Goal: Task Accomplishment & Management: Manage account settings

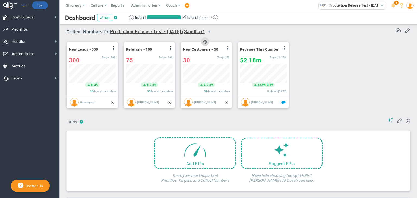
scroll to position [19, 47]
click at [165, 1] on span "Coach" at bounding box center [172, 5] width 20 height 11
click at [171, 17] on span "Schedule Meeting" at bounding box center [181, 16] width 38 height 11
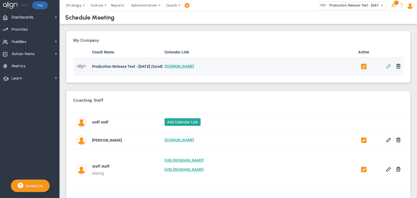
click at [387, 67] on button at bounding box center [388, 65] width 5 height 5
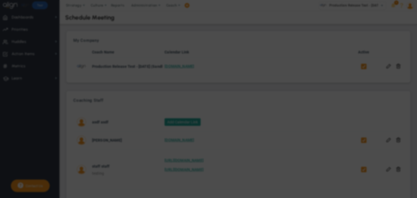
checkbox input "true"
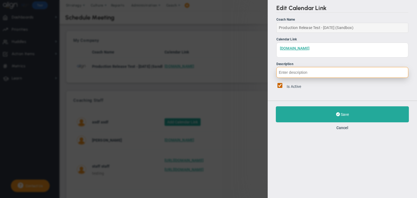
click at [314, 72] on input "Description" at bounding box center [342, 72] width 132 height 11
paste input "Momentum builds through steady, focused effort. Set a clear goal, break it into…"
type input "Momentum builds through steady, focused effort. Set a clear goal, break it into…"
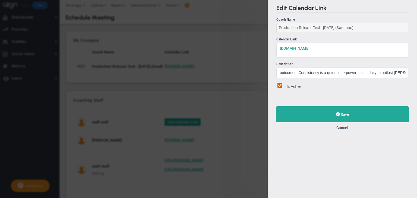
scroll to position [0, 0]
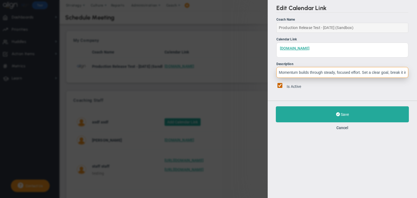
click at [344, 67] on input "Momentum builds through steady, focused effort. Set a clear goal, break it into…" at bounding box center [342, 72] width 132 height 11
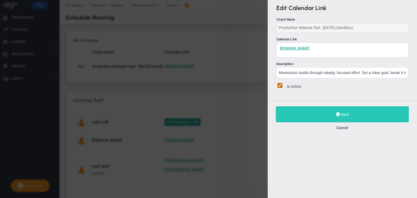
click at [339, 119] on button "Save" at bounding box center [342, 114] width 133 height 16
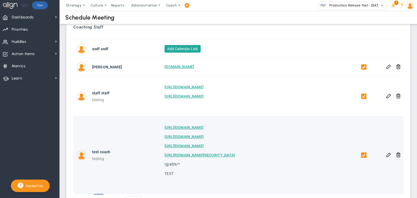
scroll to position [104, 0]
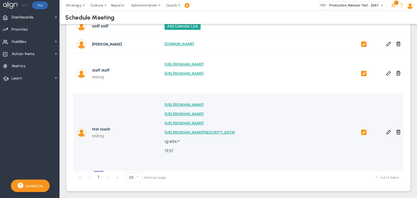
click at [394, 134] on td at bounding box center [399, 132] width 10 height 77
click at [396, 131] on button at bounding box center [398, 131] width 5 height 5
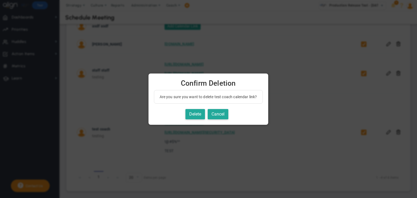
click at [231, 115] on div "Delete Cancel" at bounding box center [208, 114] width 109 height 11
click at [226, 114] on button "Cancel" at bounding box center [218, 114] width 21 height 11
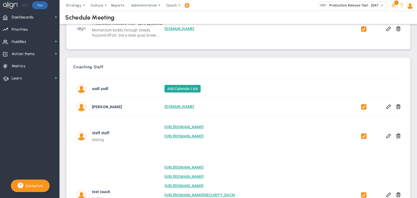
scroll to position [0, 0]
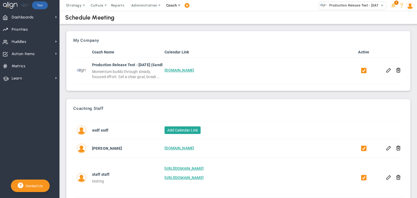
click at [174, 6] on span "Coach" at bounding box center [171, 5] width 11 height 4
click at [176, 23] on span "Resources" at bounding box center [181, 27] width 38 height 11
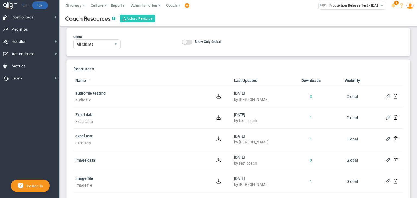
click at [140, 21] on button "Upload Resource" at bounding box center [138, 19] width 36 height 8
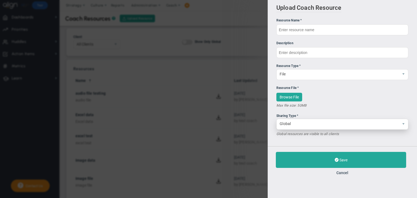
click at [358, 124] on span "Global" at bounding box center [338, 123] width 122 height 9
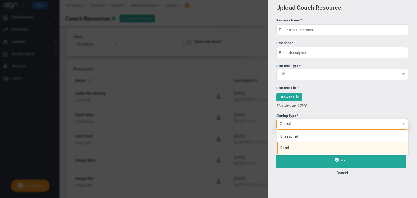
click at [324, 149] on li "Client" at bounding box center [342, 148] width 131 height 11
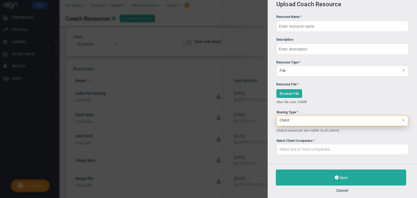
scroll to position [4, 0]
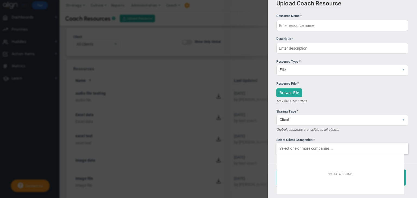
click at [317, 151] on input "Select Client Companies *" at bounding box center [342, 149] width 131 height 10
click at [337, 149] on input "Select Client Companies *" at bounding box center [342, 149] width 131 height 10
type input "Select one or more companies..."
click at [351, 68] on span "File" at bounding box center [338, 69] width 122 height 9
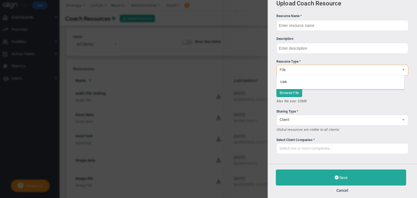
click at [349, 151] on input "Select Client Companies * Select one or more companies..." at bounding box center [342, 149] width 131 height 10
